Goal: Book appointment/travel/reservation

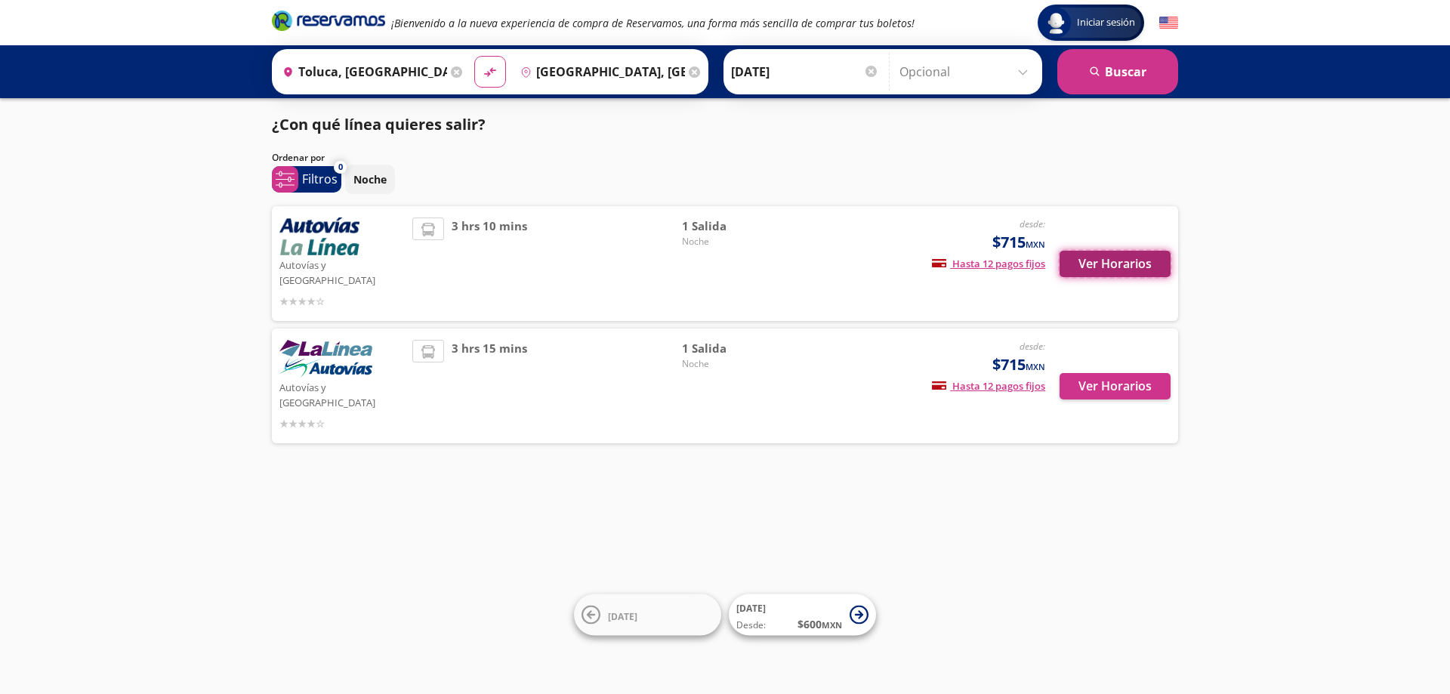
click at [1118, 257] on button "Ver Horarios" at bounding box center [1114, 264] width 111 height 26
click at [1095, 373] on button "Ver Horarios" at bounding box center [1114, 386] width 111 height 26
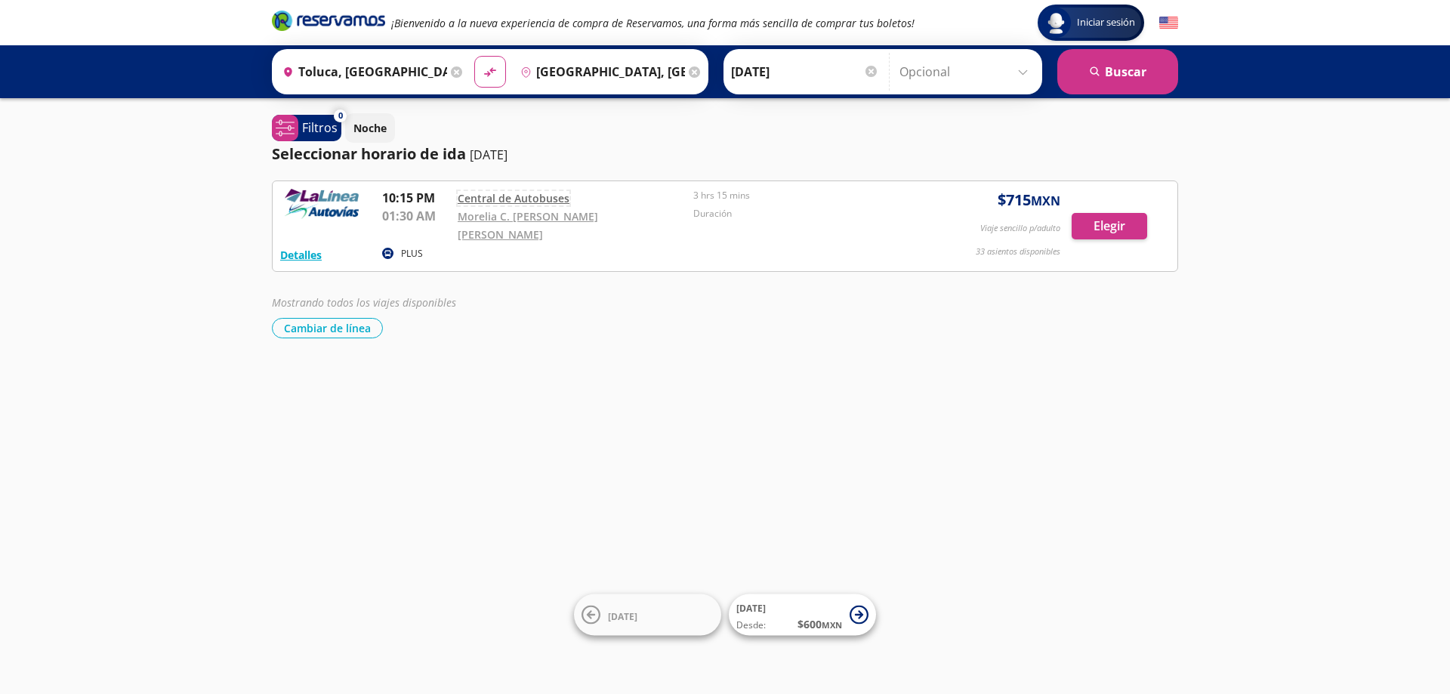
click at [498, 199] on link "Central de Autobuses" at bounding box center [514, 198] width 112 height 14
